Goal: Task Accomplishment & Management: Use online tool/utility

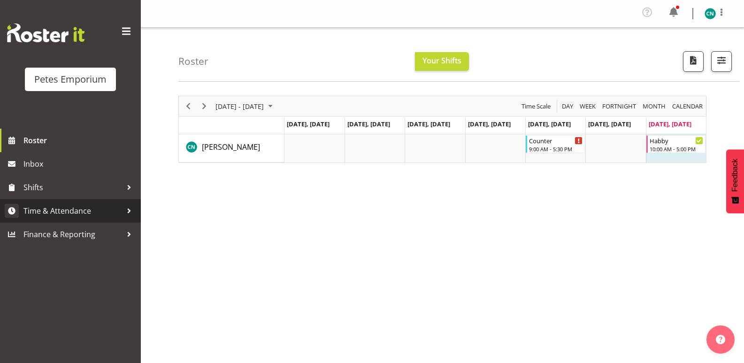
click at [81, 200] on link "Time & Attendance" at bounding box center [70, 210] width 141 height 23
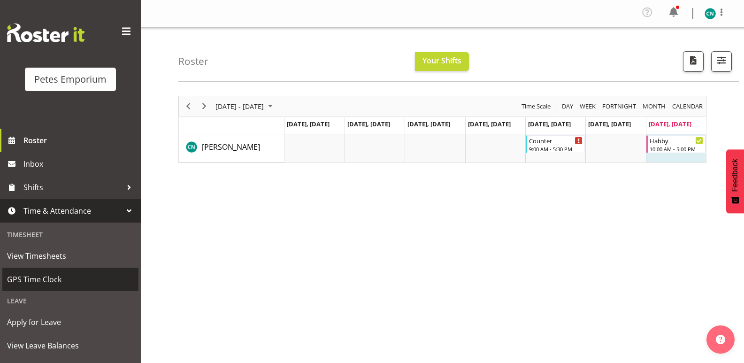
click at [46, 269] on link "GPS Time Clock" at bounding box center [70, 279] width 136 height 23
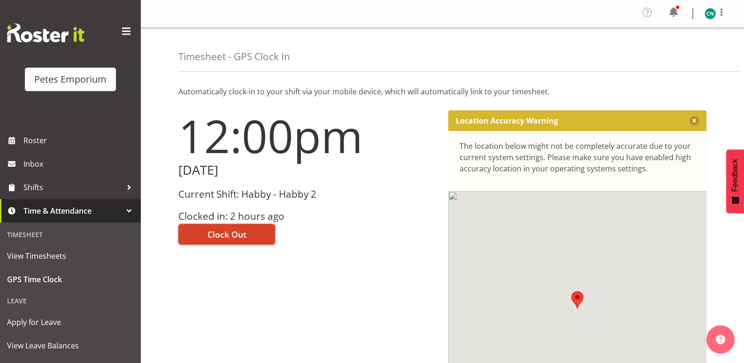
click at [236, 231] on span "Clock Out" at bounding box center [227, 234] width 39 height 12
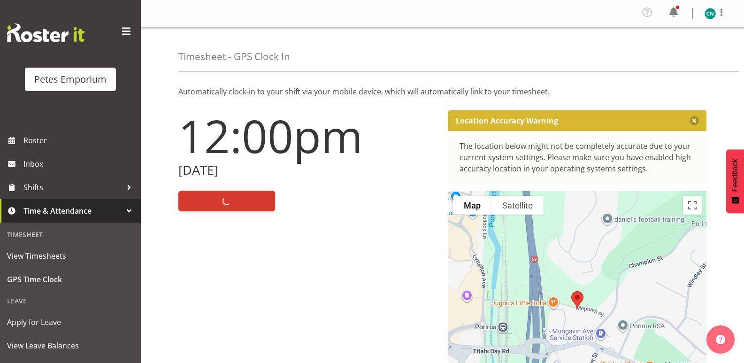
click at [709, 18] on img at bounding box center [710, 13] width 11 height 11
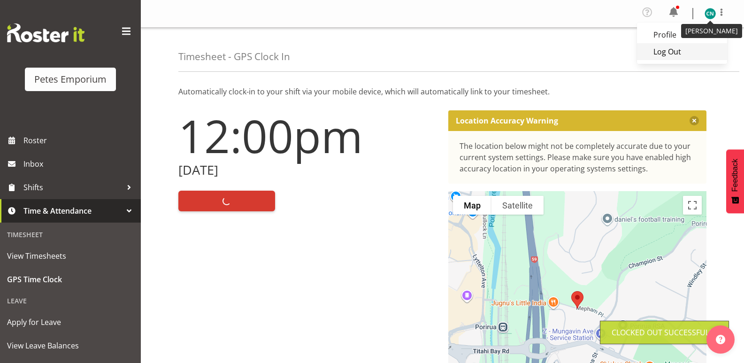
click at [667, 54] on link "Log Out" at bounding box center [682, 51] width 90 height 17
